Goal: Task Accomplishment & Management: Manage account settings

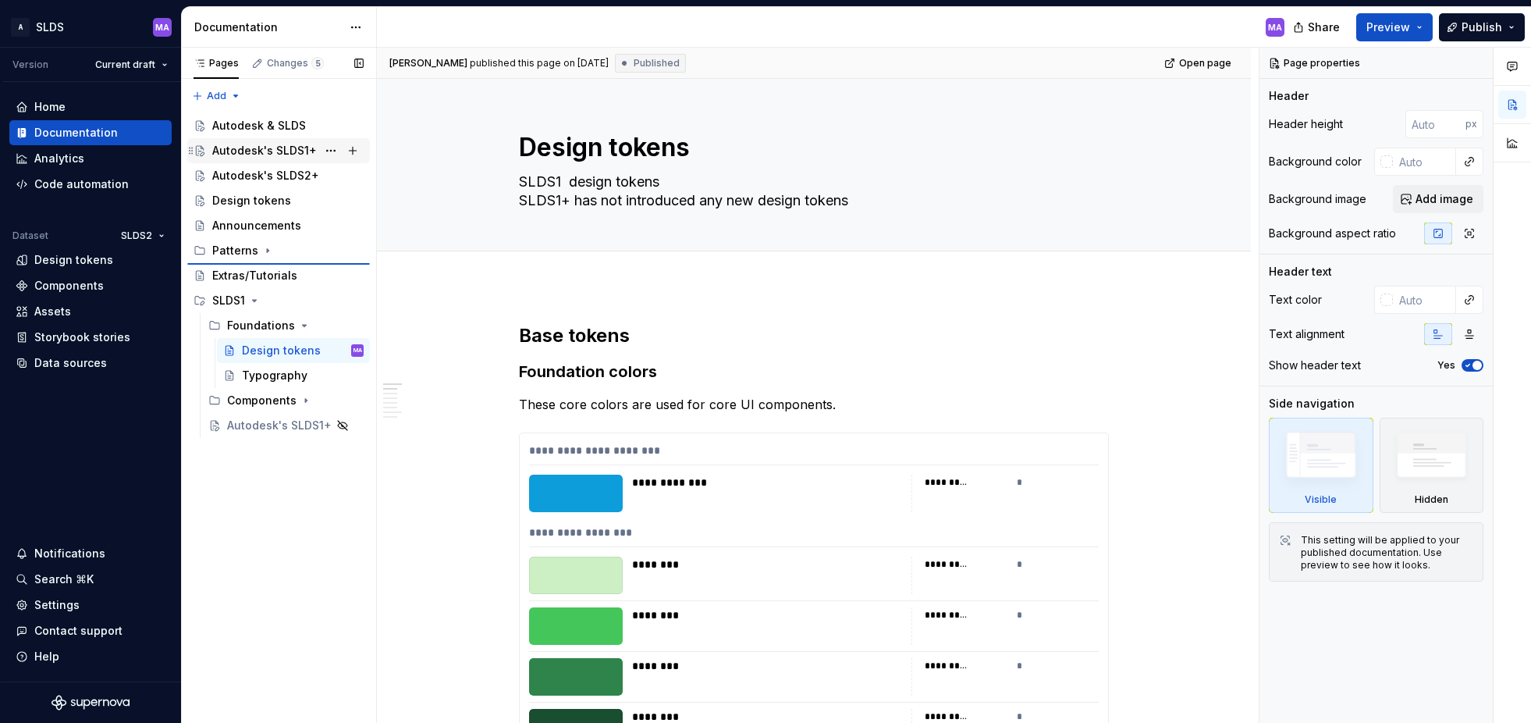
type textarea "*"
click at [229, 96] on div "Pages Changes 5 Add Accessibility guide for tree Page tree. Navigate the tree w…" at bounding box center [278, 386] width 195 height 676
click at [243, 152] on div "New group" at bounding box center [266, 152] width 101 height 16
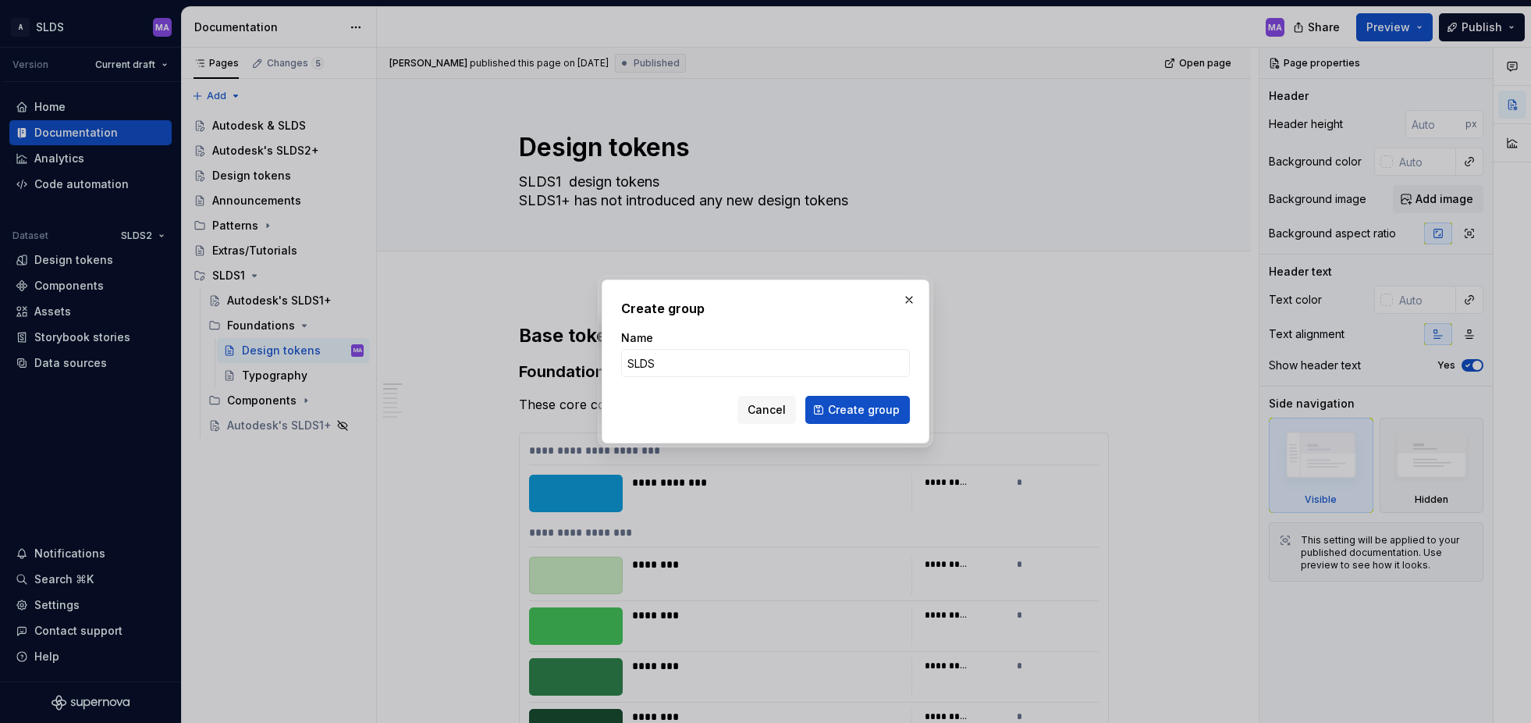
type input "SLDS2"
click button "Create group" at bounding box center [857, 410] width 105 height 28
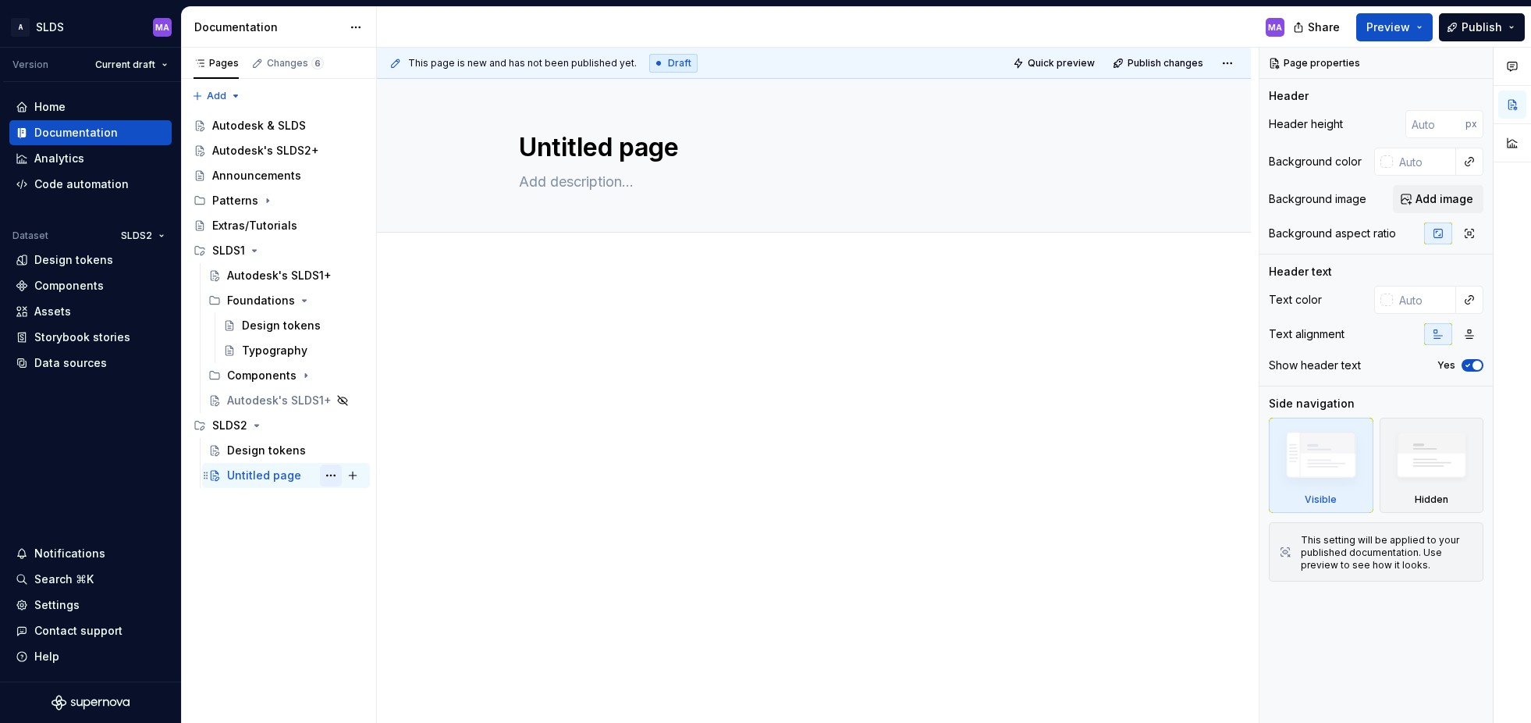
click at [332, 477] on button "Page tree" at bounding box center [331, 475] width 22 height 22
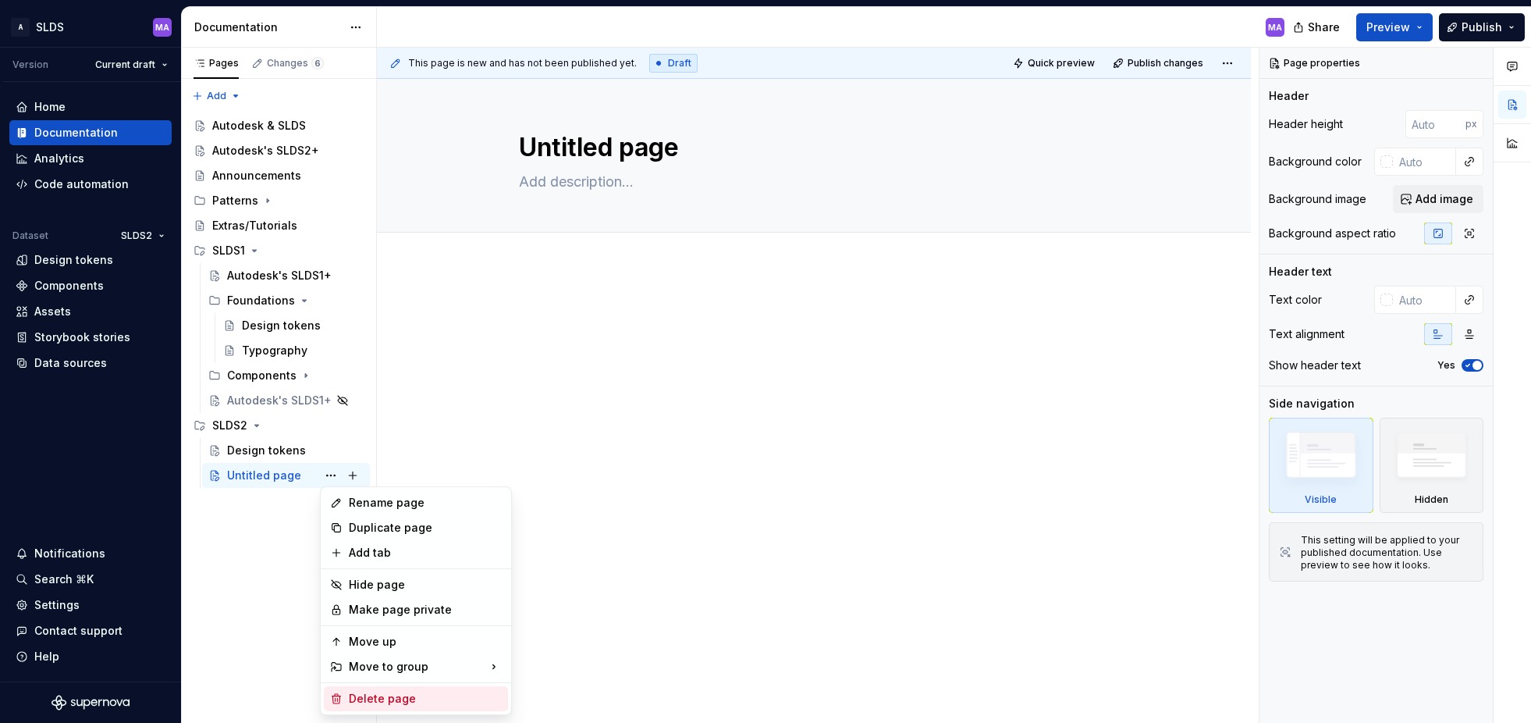
click at [417, 701] on div "Delete page" at bounding box center [425, 699] width 153 height 16
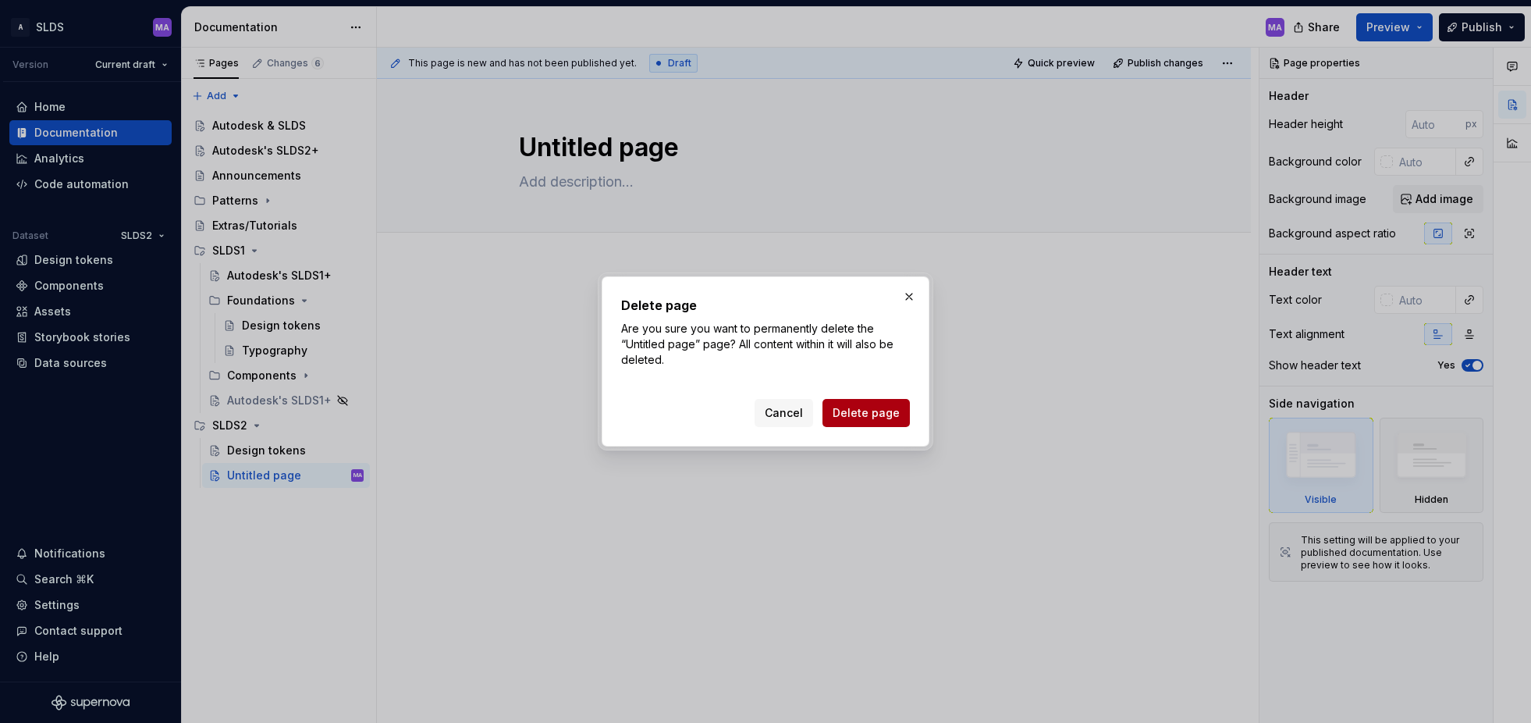
click at [889, 411] on span "Delete page" at bounding box center [866, 413] width 67 height 16
